Goal: Find specific page/section: Find specific page/section

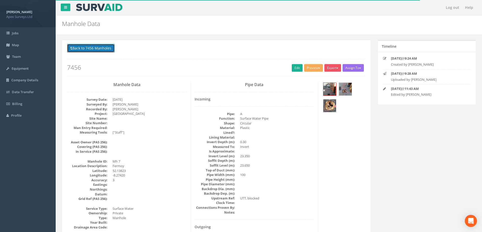
click at [82, 48] on button "Back to 7456 Manholes" at bounding box center [91, 48] width 48 height 9
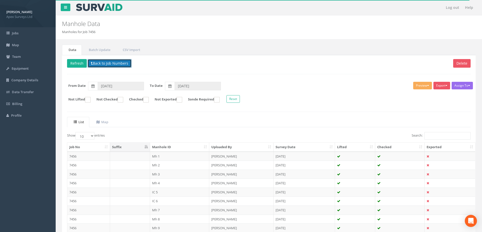
click at [102, 64] on button "Back to Job Numbers" at bounding box center [110, 63] width 44 height 9
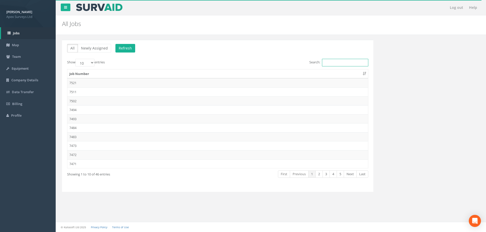
click at [329, 64] on input "Search:" at bounding box center [345, 63] width 46 height 8
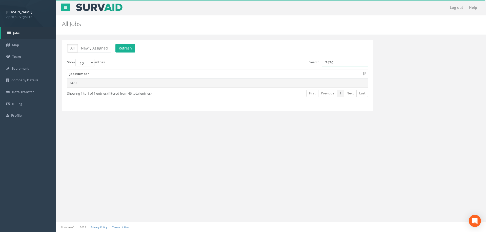
type input "7470"
click at [73, 83] on td "7470" at bounding box center [217, 82] width 300 height 9
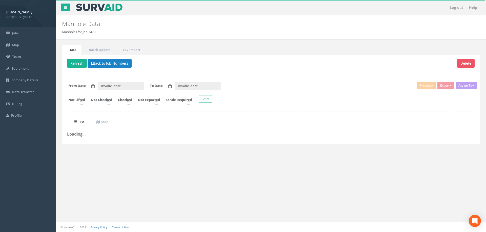
type input "[DATE]"
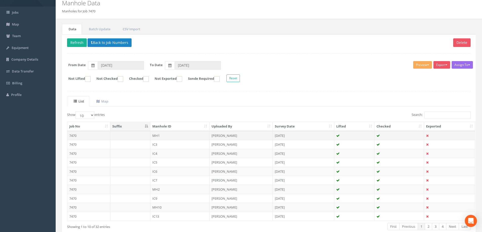
scroll to position [50, 0]
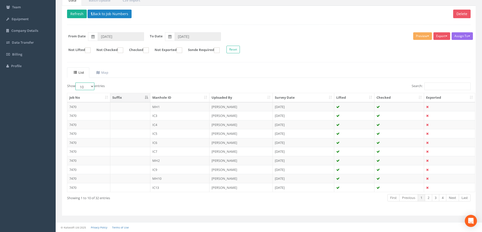
click at [93, 86] on select "10 25 50 100" at bounding box center [84, 87] width 19 height 8
select select "100"
click at [76, 83] on select "10 25 50 100" at bounding box center [84, 87] width 19 height 8
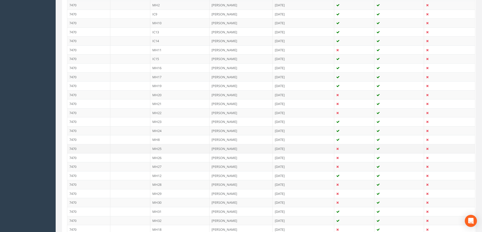
scroll to position [227, 0]
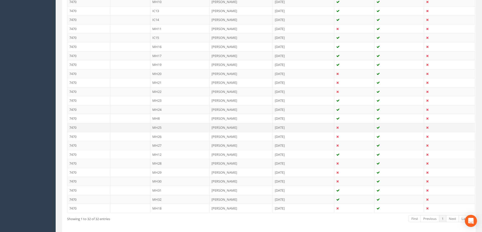
click at [74, 128] on td "7470" at bounding box center [88, 127] width 43 height 9
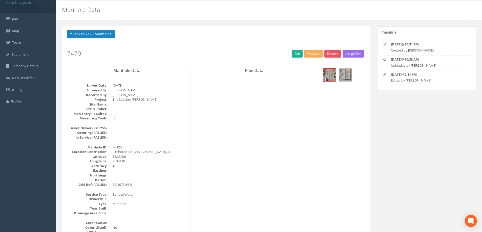
scroll to position [0, 0]
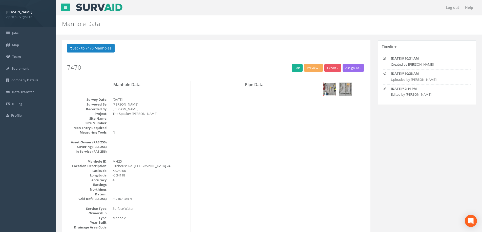
click at [331, 91] on img at bounding box center [329, 89] width 13 height 13
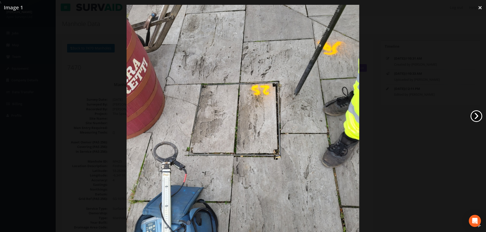
click at [476, 115] on link "›" at bounding box center [476, 117] width 12 height 12
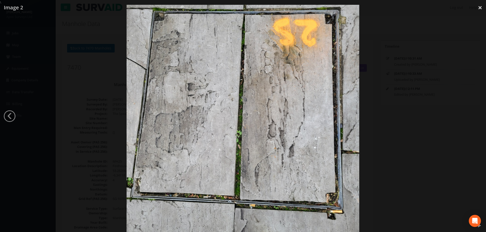
click at [414, 71] on div at bounding box center [243, 121] width 486 height 232
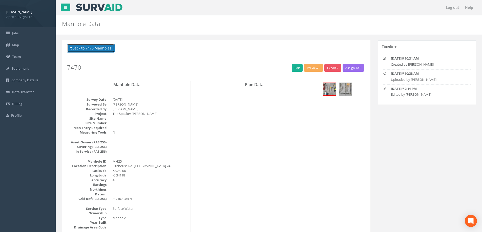
click at [93, 47] on button "Back to 7470 Manholes" at bounding box center [91, 48] width 48 height 9
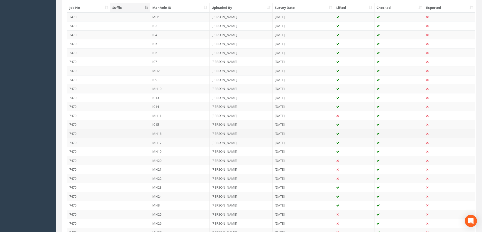
scroll to position [177, 0]
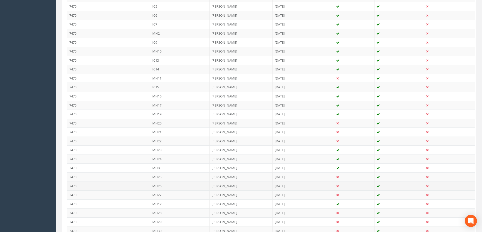
click at [159, 185] on td "MH26" at bounding box center [179, 186] width 59 height 9
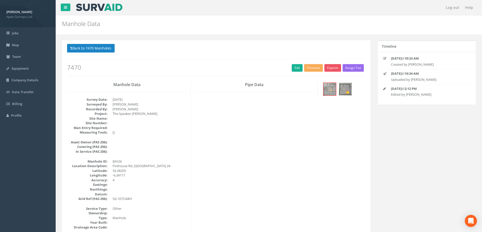
click at [346, 87] on img at bounding box center [345, 89] width 13 height 13
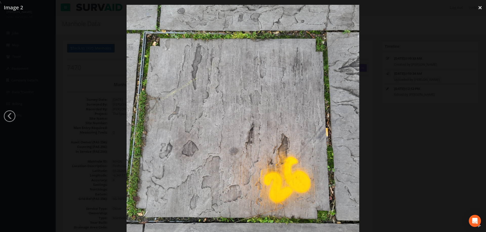
click at [31, 85] on div at bounding box center [243, 121] width 486 height 232
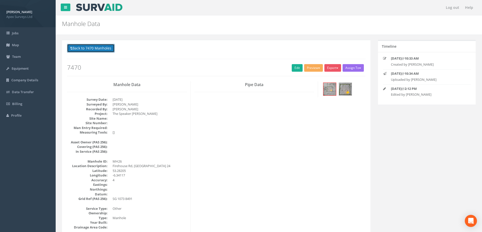
click at [95, 49] on button "Back to 7470 Manholes" at bounding box center [91, 48] width 48 height 9
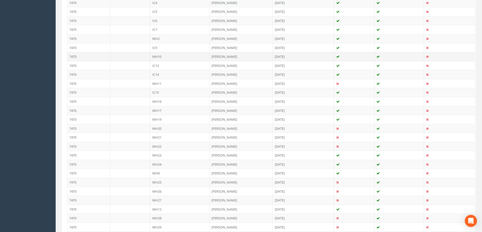
scroll to position [202, 0]
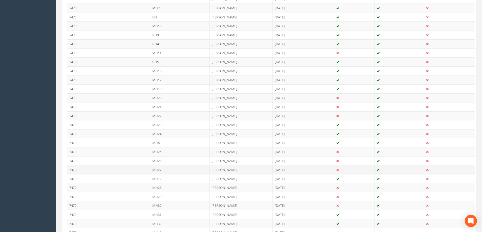
click at [116, 170] on td at bounding box center [130, 169] width 40 height 9
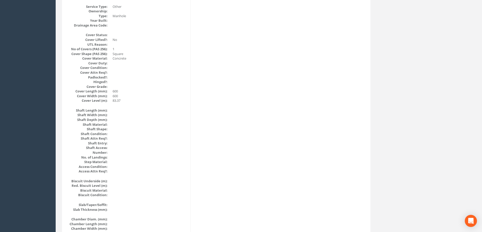
scroll to position [0, 0]
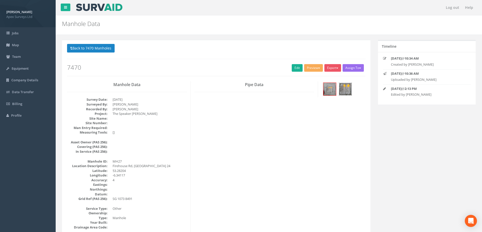
click at [344, 89] on img at bounding box center [345, 89] width 13 height 13
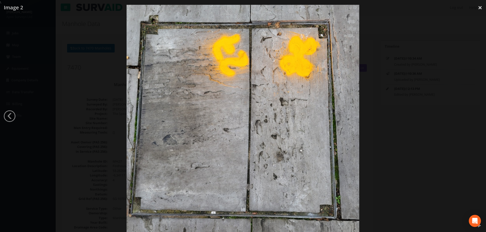
click at [412, 64] on div at bounding box center [243, 121] width 486 height 232
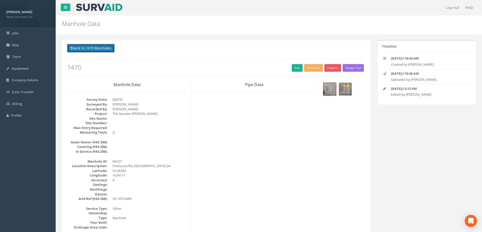
click at [90, 49] on button "Back to 7470 Manholes" at bounding box center [91, 48] width 48 height 9
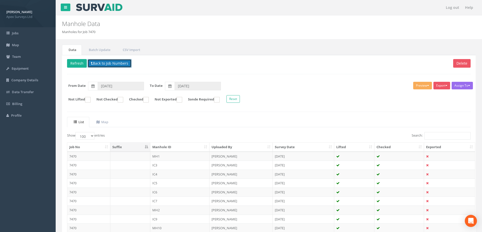
click at [107, 62] on button "Back to Job Numbers" at bounding box center [110, 63] width 44 height 9
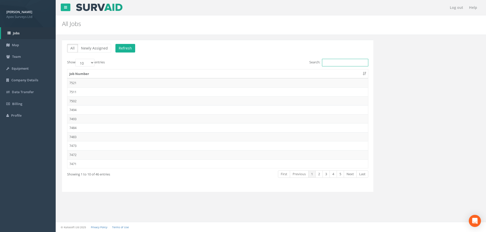
click at [332, 63] on input "Search:" at bounding box center [345, 63] width 46 height 8
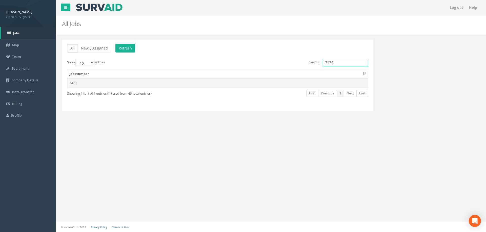
type input "7470"
click at [72, 83] on td "7470" at bounding box center [217, 82] width 300 height 9
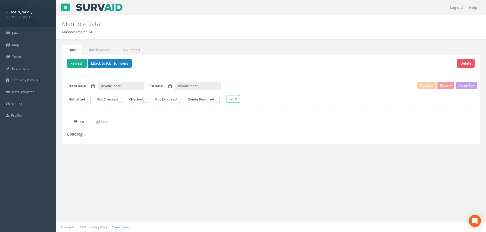
type input "[DATE]"
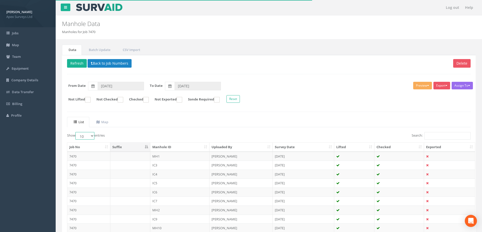
drag, startPoint x: 92, startPoint y: 135, endPoint x: 92, endPoint y: 139, distance: 3.8
click at [92, 135] on select "10 25 50 100" at bounding box center [84, 136] width 19 height 8
select select "100"
click at [76, 132] on select "10 25 50 100" at bounding box center [84, 136] width 19 height 8
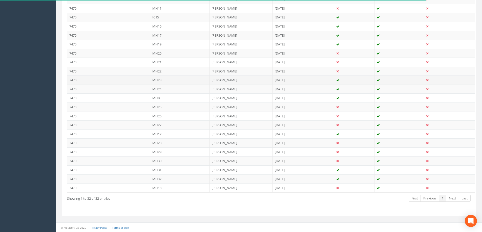
scroll to position [248, 0]
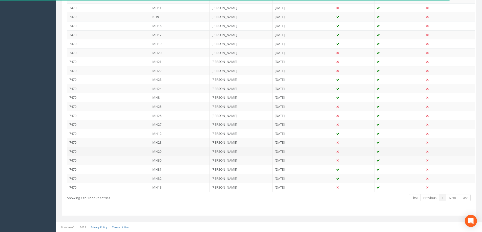
click at [155, 150] on td "MH29" at bounding box center [179, 151] width 59 height 9
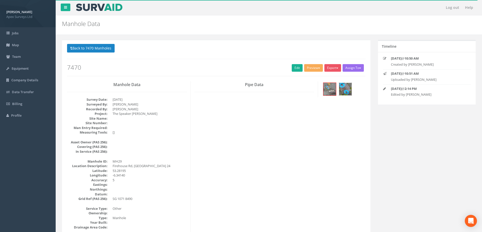
click at [346, 90] on img at bounding box center [345, 89] width 13 height 13
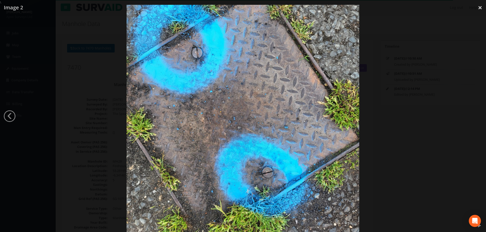
click at [452, 90] on div at bounding box center [243, 121] width 486 height 232
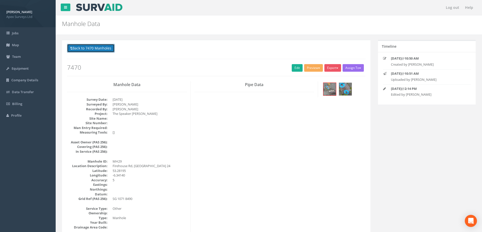
click at [92, 49] on button "Back to 7470 Manholes" at bounding box center [91, 48] width 48 height 9
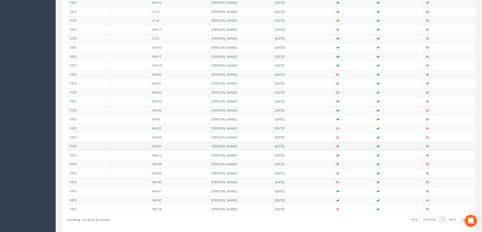
scroll to position [228, 0]
click at [158, 180] on td "MH30" at bounding box center [179, 180] width 59 height 9
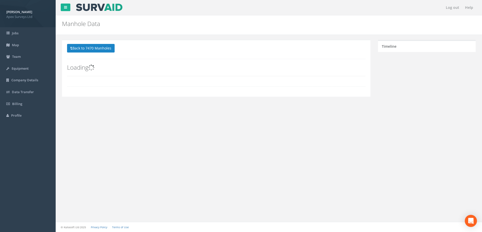
scroll to position [0, 0]
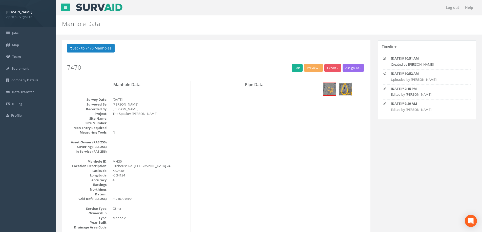
click at [344, 89] on img at bounding box center [345, 89] width 13 height 13
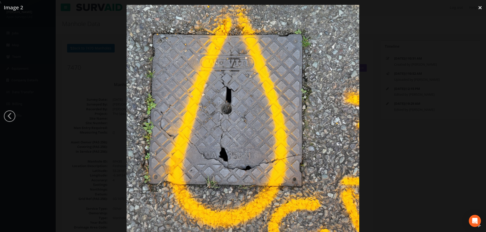
drag, startPoint x: 391, startPoint y: 60, endPoint x: 396, endPoint y: 59, distance: 4.9
click at [392, 60] on div at bounding box center [243, 121] width 486 height 232
